Goal: Task Accomplishment & Management: Manage account settings

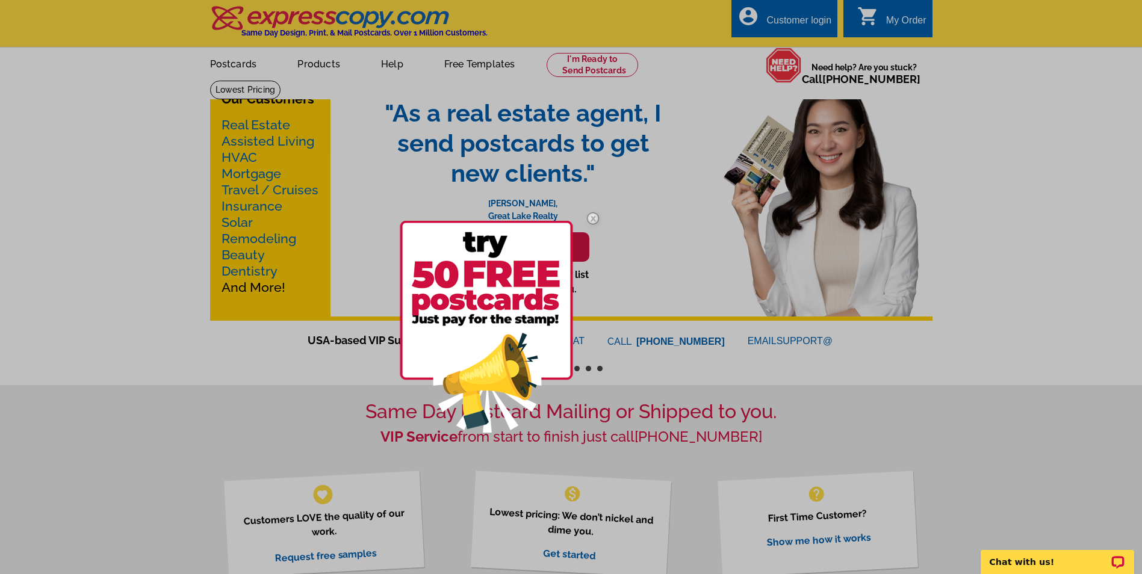
click at [810, 20] on div at bounding box center [571, 287] width 1142 height 574
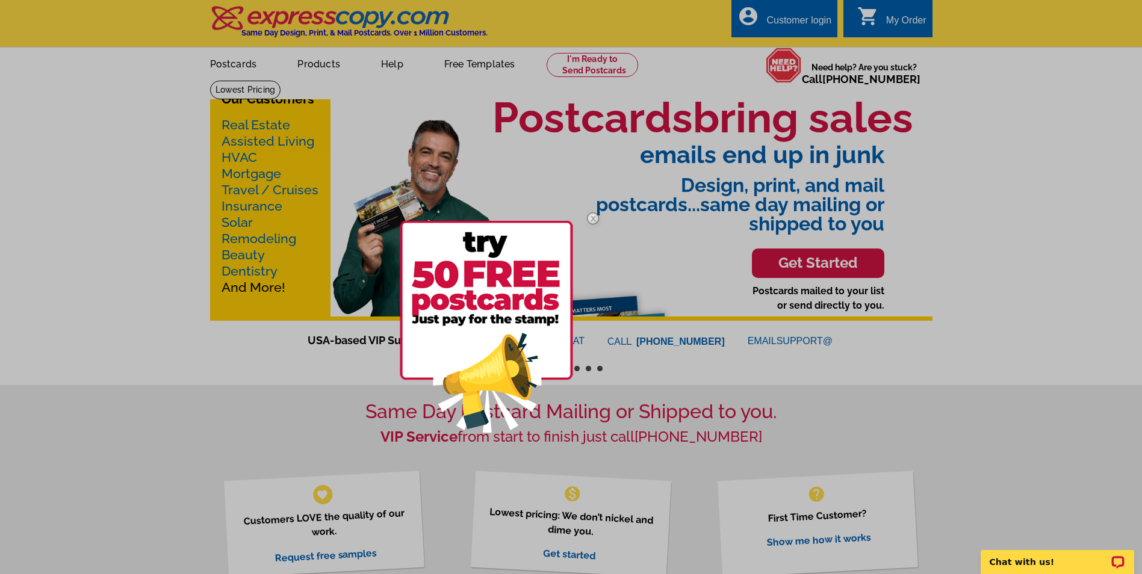
drag, startPoint x: 593, startPoint y: 217, endPoint x: 599, endPoint y: 212, distance: 8.2
click at [593, 217] on img at bounding box center [592, 218] width 35 height 35
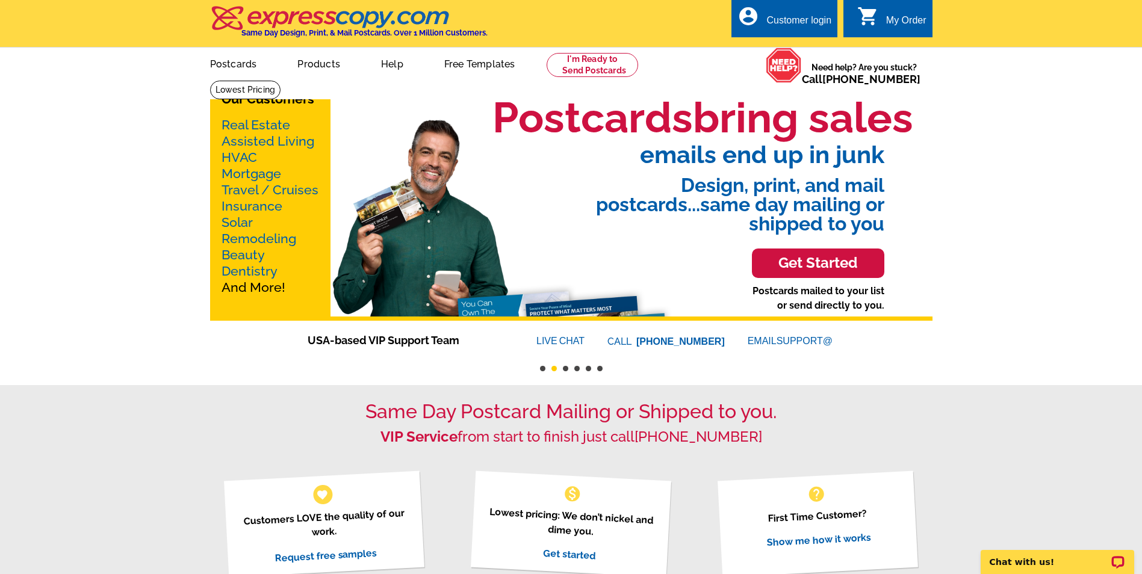
click at [782, 20] on div "Customer login" at bounding box center [798, 23] width 65 height 17
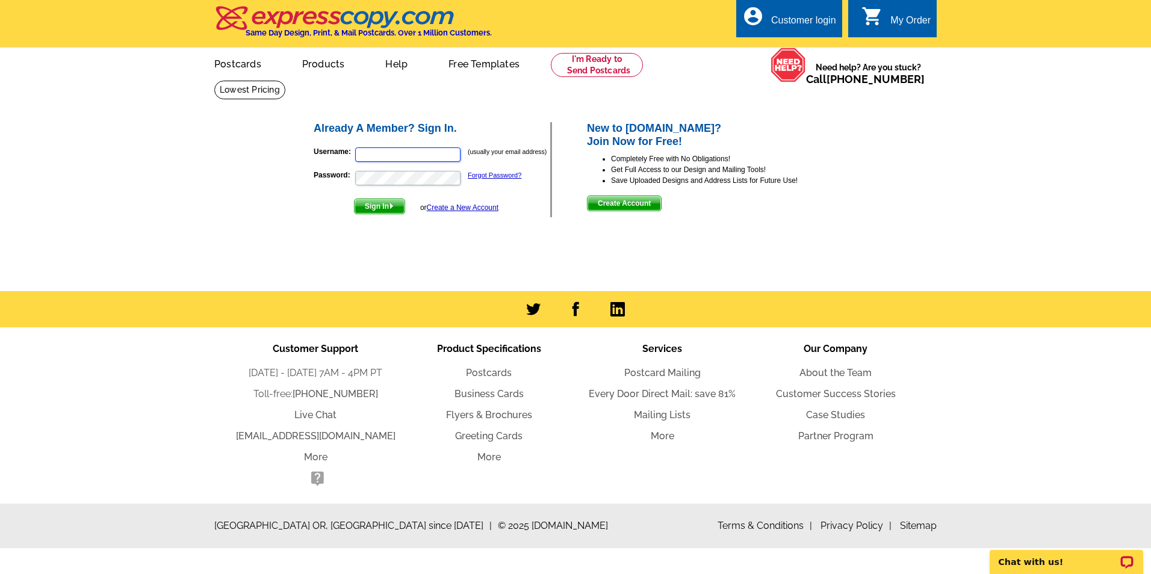
click at [365, 152] on input "Username:" at bounding box center [407, 154] width 105 height 14
paste input "[EMAIL_ADDRESS][DOMAIN_NAME]"
type input "[EMAIL_ADDRESS][DOMAIN_NAME]"
click at [379, 206] on span "Sign In" at bounding box center [380, 206] width 50 height 14
